Goal: Transaction & Acquisition: Purchase product/service

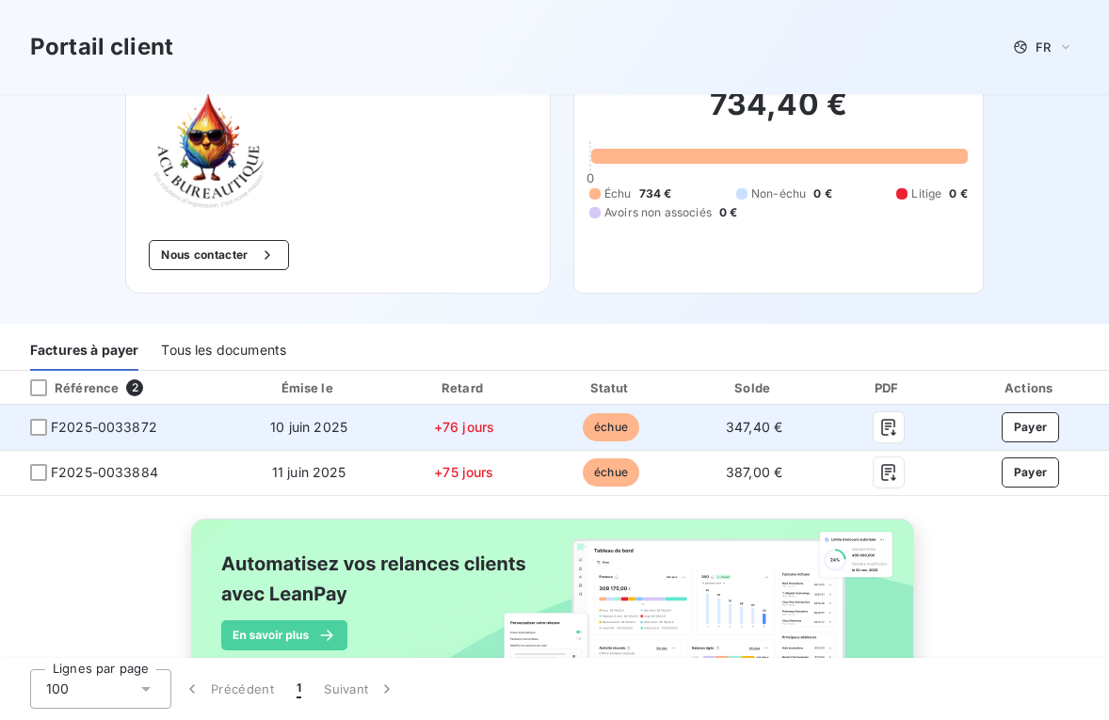
scroll to position [104, 0]
click at [1017, 430] on button "Payer" at bounding box center [1031, 426] width 58 height 30
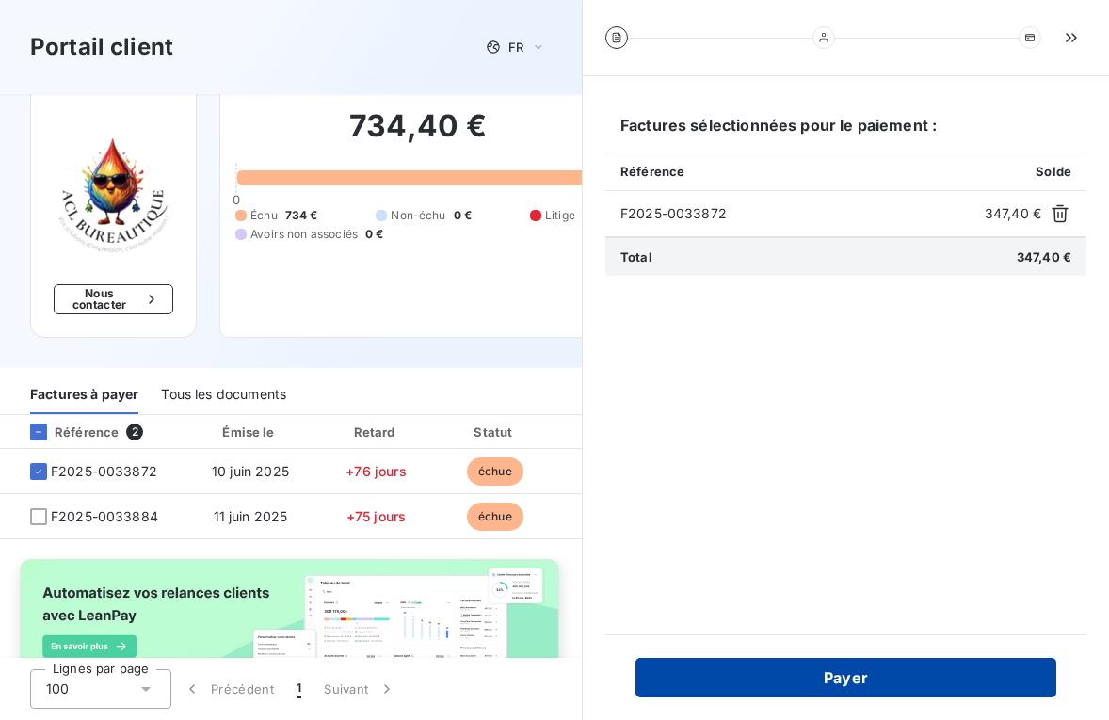
click at [840, 680] on button "Payer" at bounding box center [845, 678] width 421 height 40
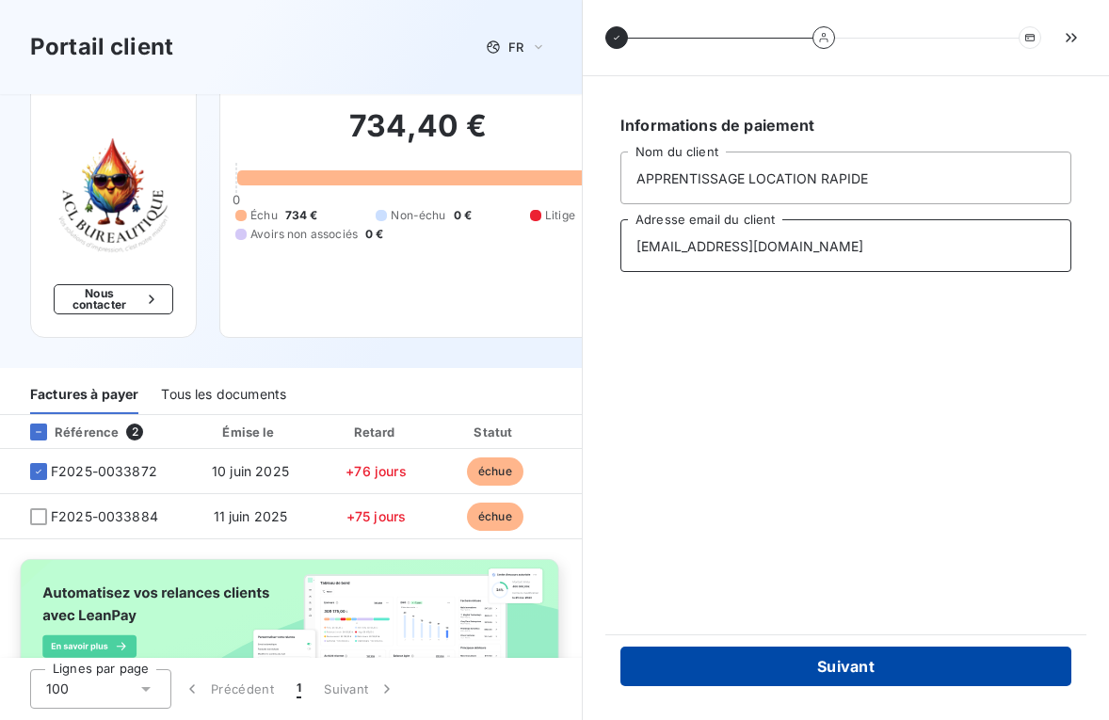
type input "[EMAIL_ADDRESS][DOMAIN_NAME]"
click at [803, 669] on button "Suivant" at bounding box center [845, 667] width 451 height 40
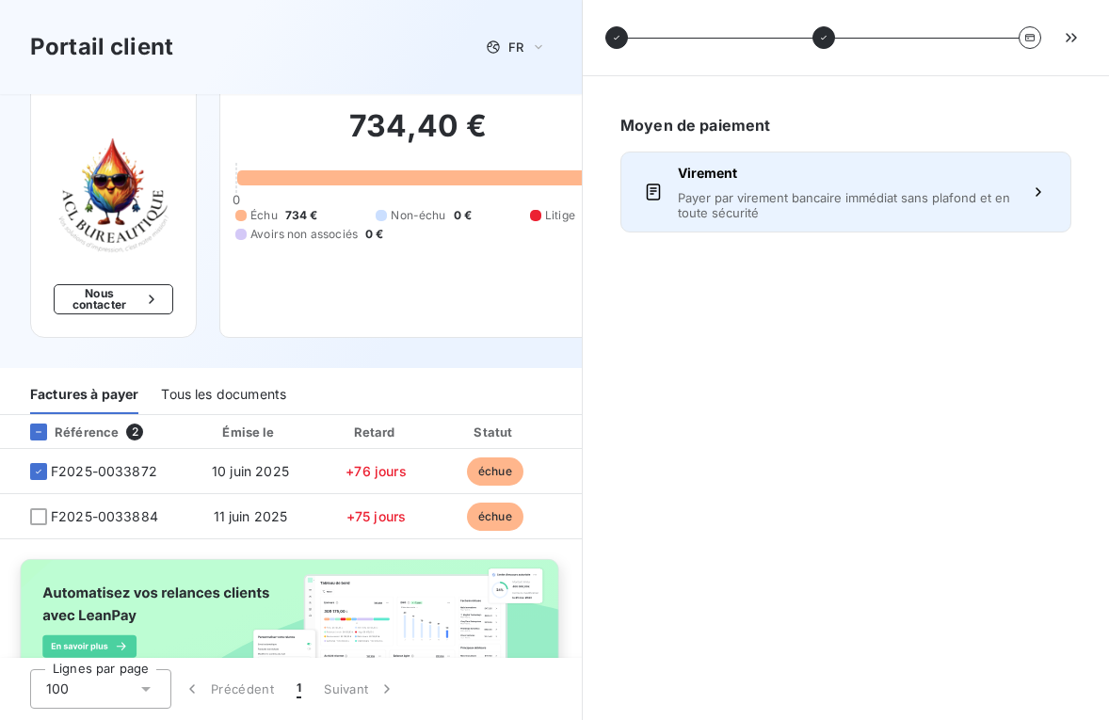
click at [811, 195] on span "Payer par virement bancaire immédiat sans plafond et en toute sécurité" at bounding box center [846, 205] width 336 height 30
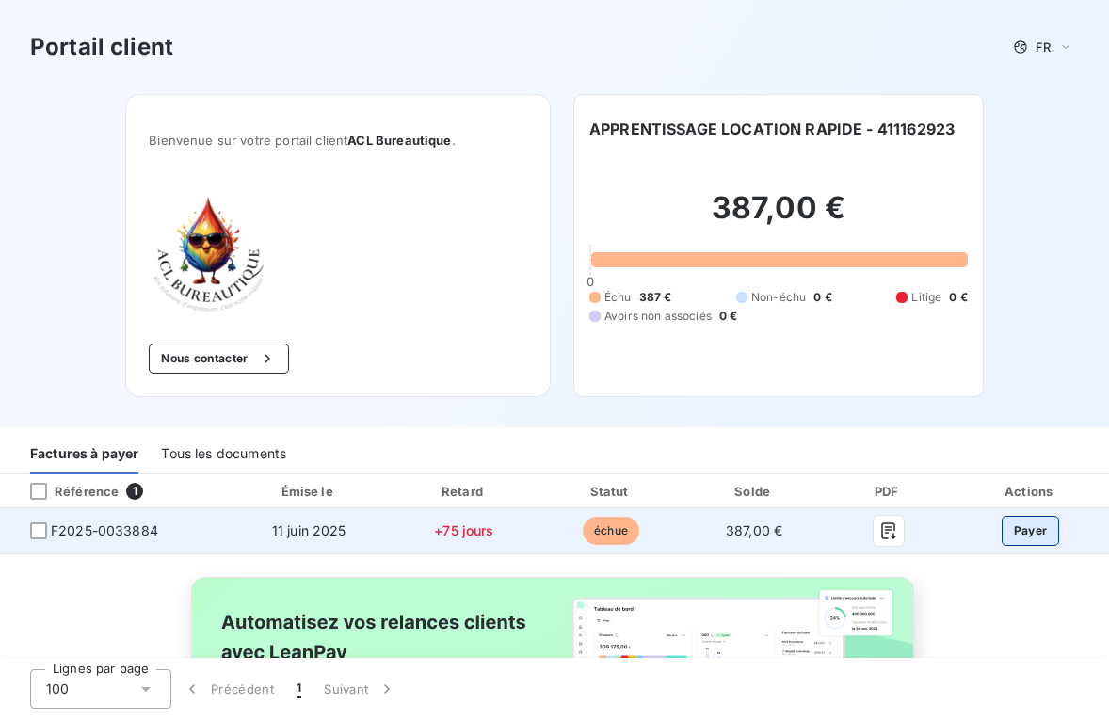
click at [1003, 535] on button "Payer" at bounding box center [1031, 531] width 58 height 30
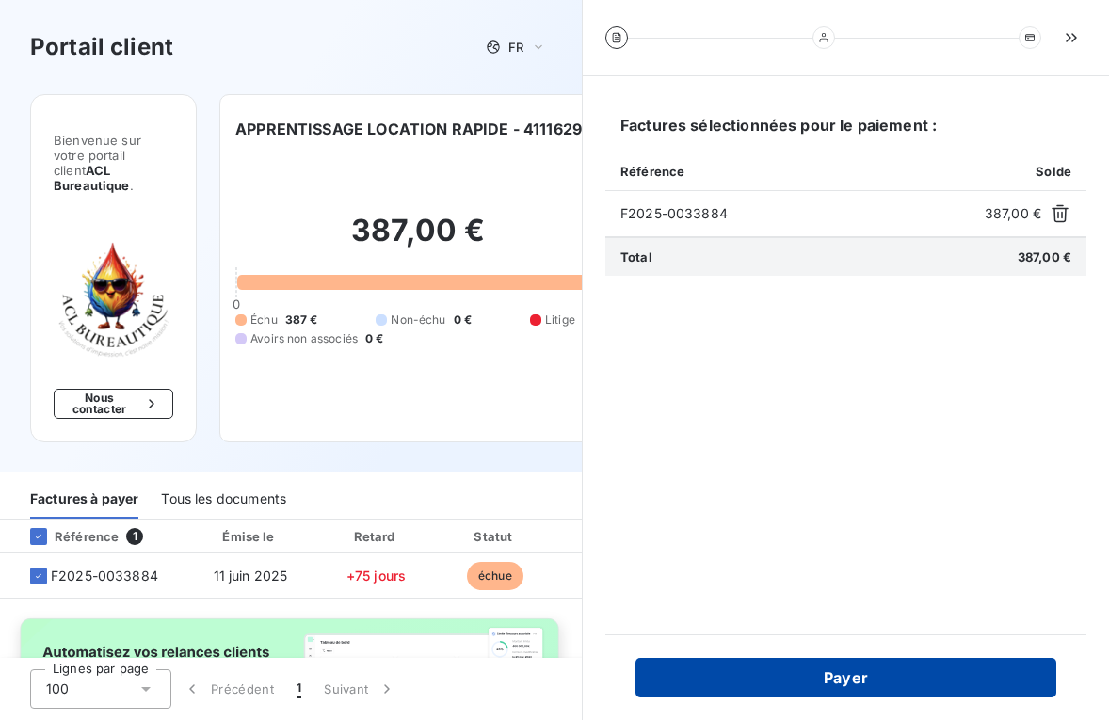
click at [864, 676] on button "Payer" at bounding box center [845, 678] width 421 height 40
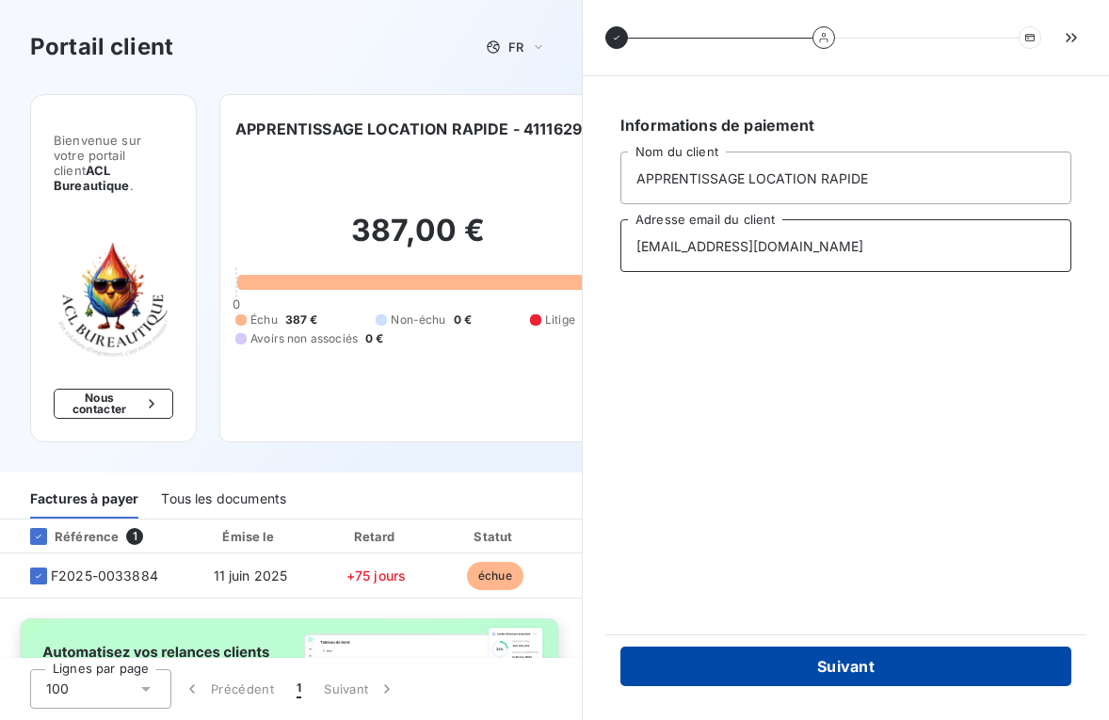
type input "[EMAIL_ADDRESS][DOMAIN_NAME]"
click at [709, 679] on button "Suivant" at bounding box center [845, 667] width 451 height 40
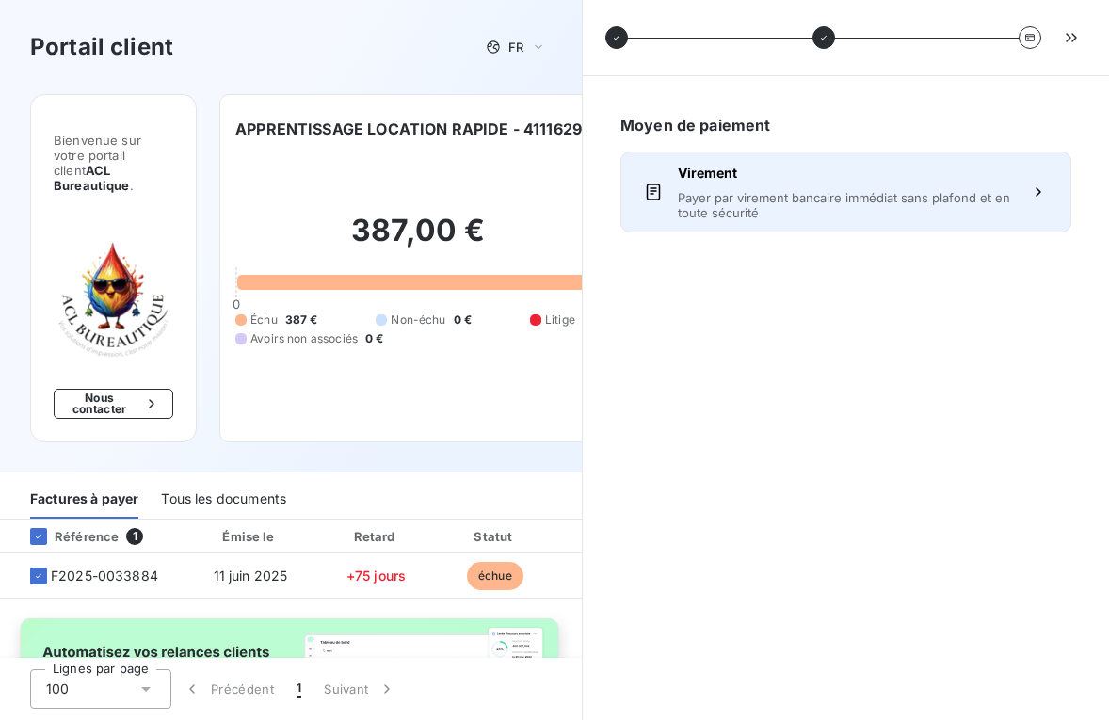
click at [880, 210] on span "Payer par virement bancaire immédiat sans plafond et en toute sécurité" at bounding box center [846, 205] width 336 height 30
